Goal: Navigation & Orientation: Find specific page/section

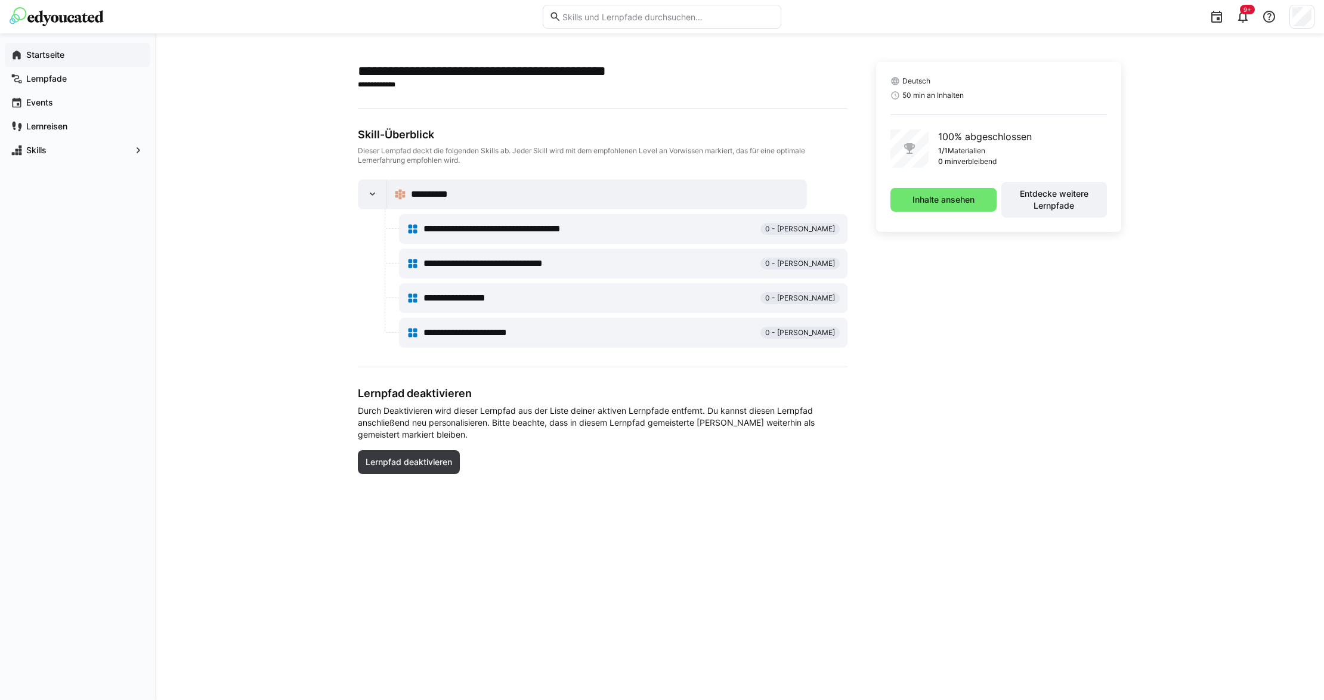
click at [0, 0] on app-navigation-label "Startseite" at bounding box center [0, 0] width 0 height 0
click at [553, 231] on span "**********" at bounding box center [513, 229] width 181 height 14
